Goal: Information Seeking & Learning: Find specific fact

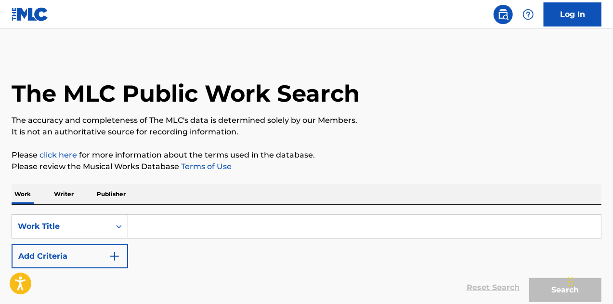
click at [325, 215] on input "Search Form" at bounding box center [364, 226] width 472 height 23
paste input "Always a Way Out"
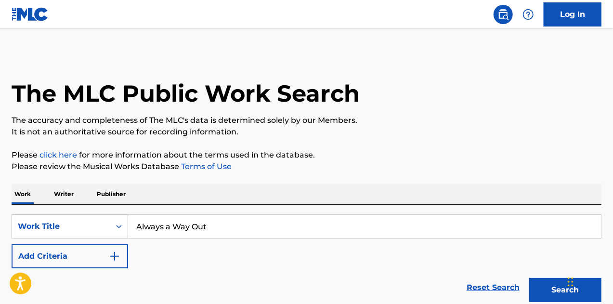
type input "Always a Way Out"
click at [83, 255] on button "Add Criteria" at bounding box center [70, 256] width 116 height 24
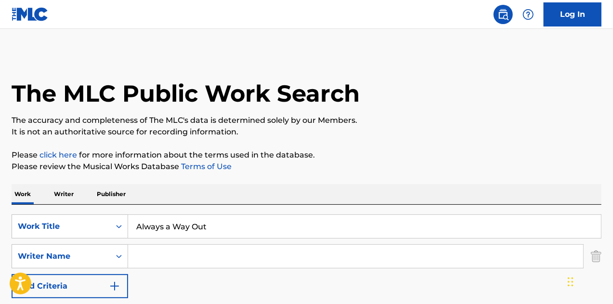
click at [173, 257] on input "Search Form" at bounding box center [355, 255] width 455 height 23
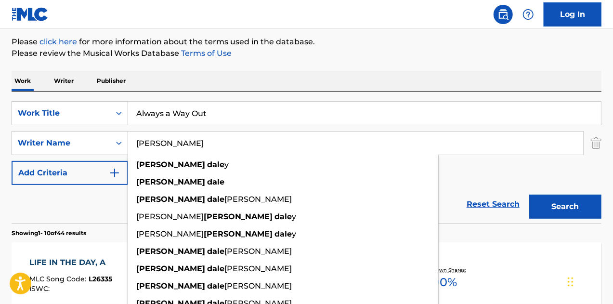
scroll to position [145, 0]
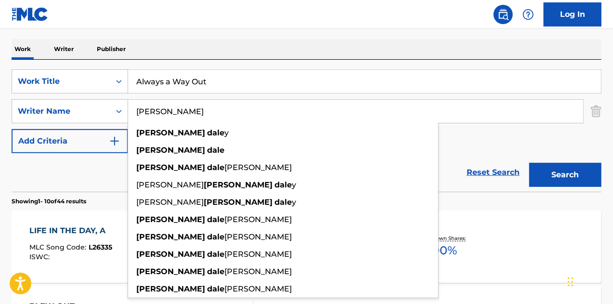
click at [279, 61] on div "SearchWithCriteriaa07d6e40-50b1-4596-9f08-d195eeea6af9 Work Title Always a Way …" at bounding box center [306, 126] width 589 height 132
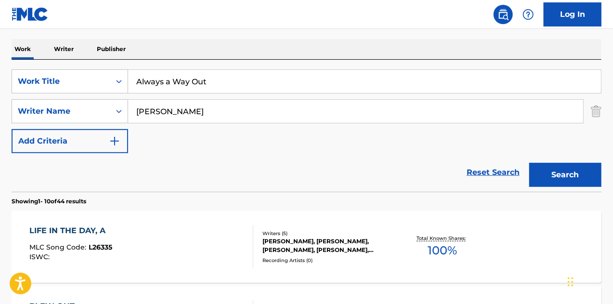
click at [547, 171] on button "Search" at bounding box center [565, 175] width 72 height 24
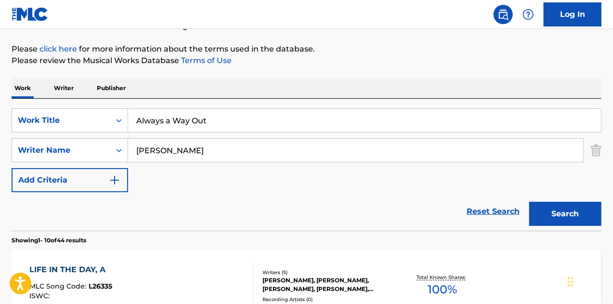
scroll to position [97, 0]
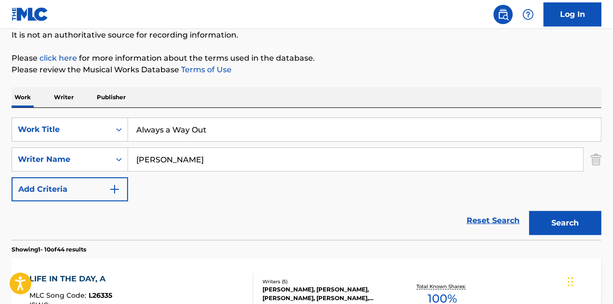
click at [197, 158] on input "[PERSON_NAME]" at bounding box center [355, 159] width 455 height 23
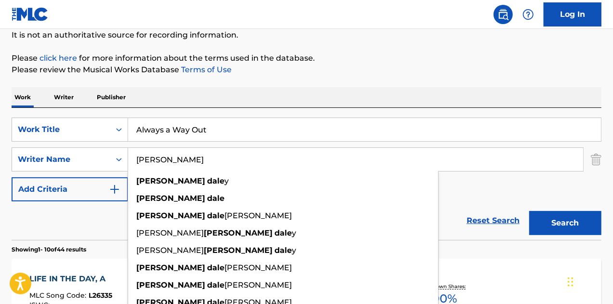
drag, startPoint x: 234, startPoint y: 92, endPoint x: 220, endPoint y: 125, distance: 35.6
click at [234, 92] on div "Work Writer Publisher" at bounding box center [306, 97] width 589 height 20
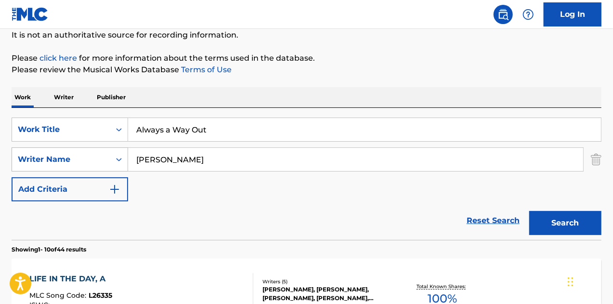
drag, startPoint x: 73, startPoint y: 154, endPoint x: 25, endPoint y: 151, distance: 48.2
paste input "RONAN"
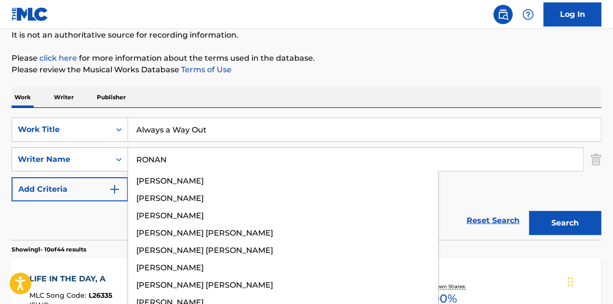
type input "RONAN"
click at [529, 211] on button "Search" at bounding box center [565, 223] width 72 height 24
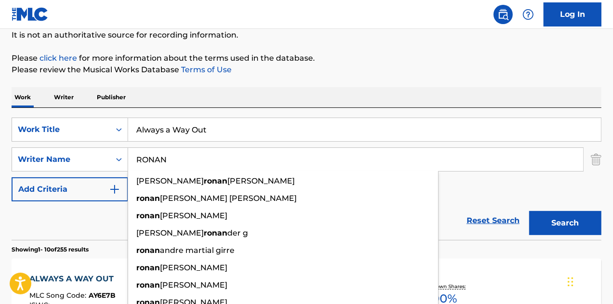
click at [372, 70] on p "Please review the Musical Works Database Terms of Use" at bounding box center [306, 70] width 589 height 12
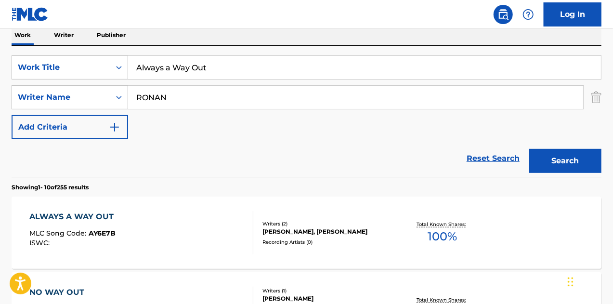
scroll to position [193, 0]
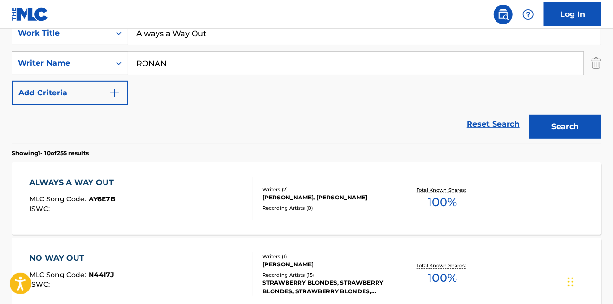
click at [88, 184] on div "ALWAYS A WAY OUT" at bounding box center [73, 183] width 89 height 12
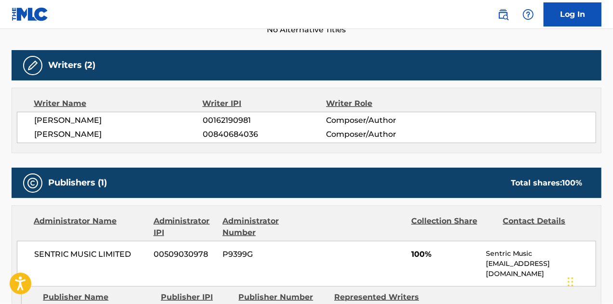
scroll to position [337, 0]
